Goal: Information Seeking & Learning: Learn about a topic

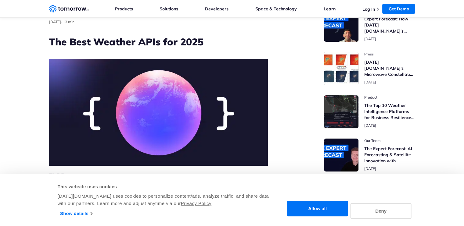
click at [326, 206] on button "Allow all" at bounding box center [317, 209] width 61 height 16
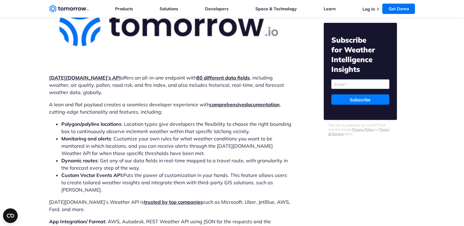
scroll to position [1846, 0]
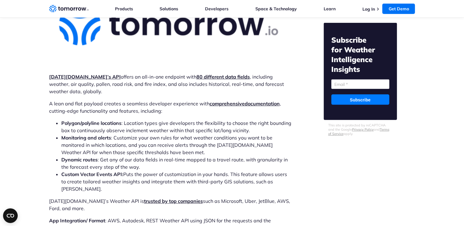
click at [81, 74] on strong "Tomorrow.io’s API" at bounding box center [85, 77] width 72 height 6
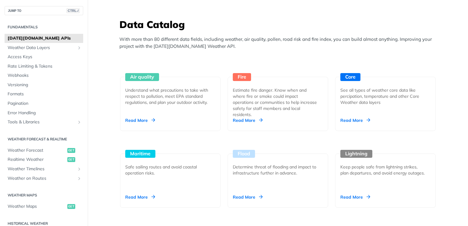
scroll to position [545, 0]
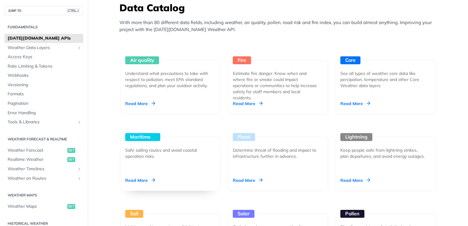
click at [137, 180] on div "Read More" at bounding box center [140, 180] width 30 height 6
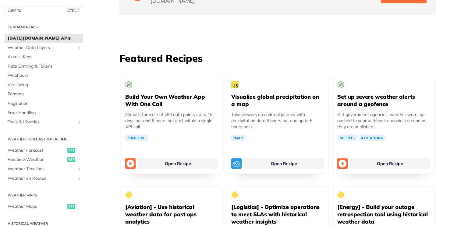
scroll to position [1090, 0]
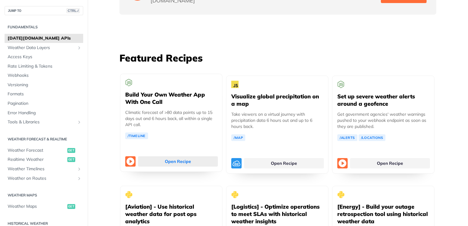
click at [172, 156] on link "Open Recipe" at bounding box center [178, 161] width 80 height 10
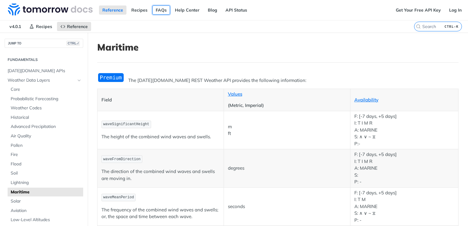
click at [157, 11] on link "FAQs" at bounding box center [161, 9] width 18 height 9
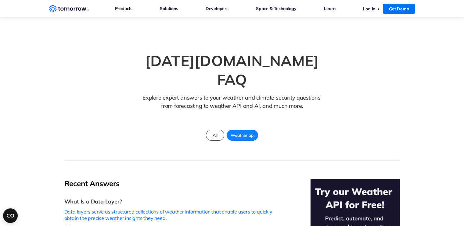
scroll to position [52, 0]
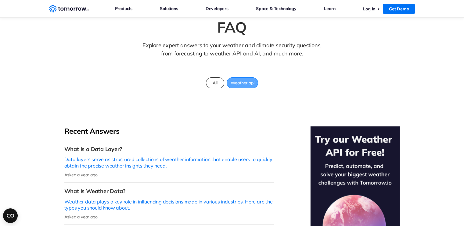
click at [251, 79] on span "Weather api" at bounding box center [242, 83] width 31 height 8
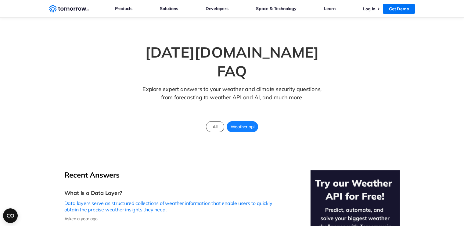
scroll to position [0, 0]
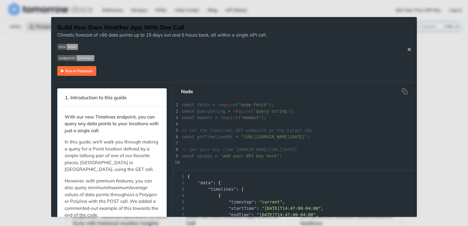
click at [408, 49] on icon "Close Recipe" at bounding box center [409, 49] width 5 height 5
